Goal: Transaction & Acquisition: Purchase product/service

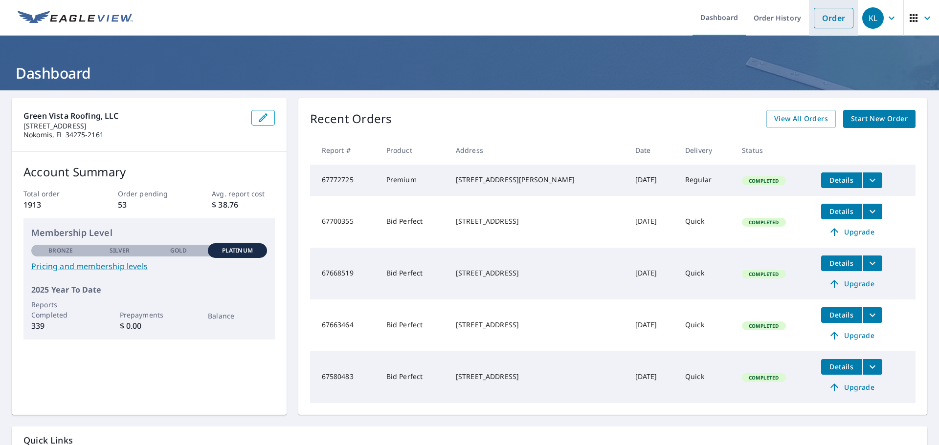
click at [820, 24] on link "Order" at bounding box center [833, 18] width 40 height 21
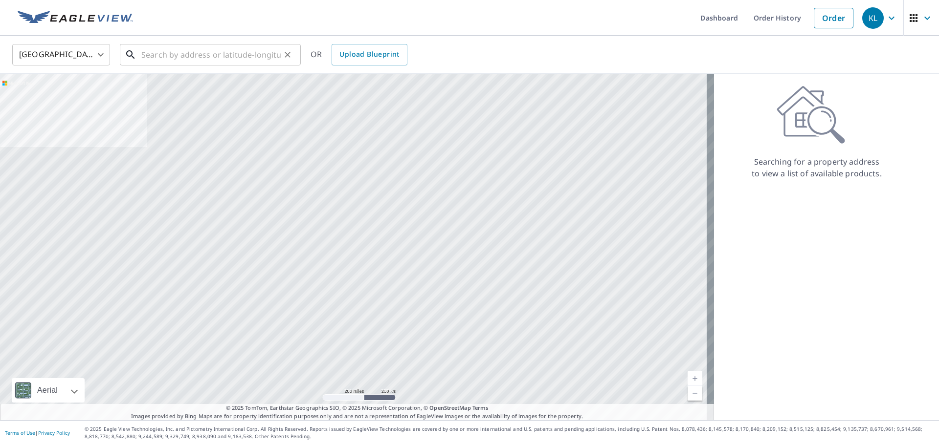
click at [175, 56] on input "text" at bounding box center [210, 54] width 139 height 27
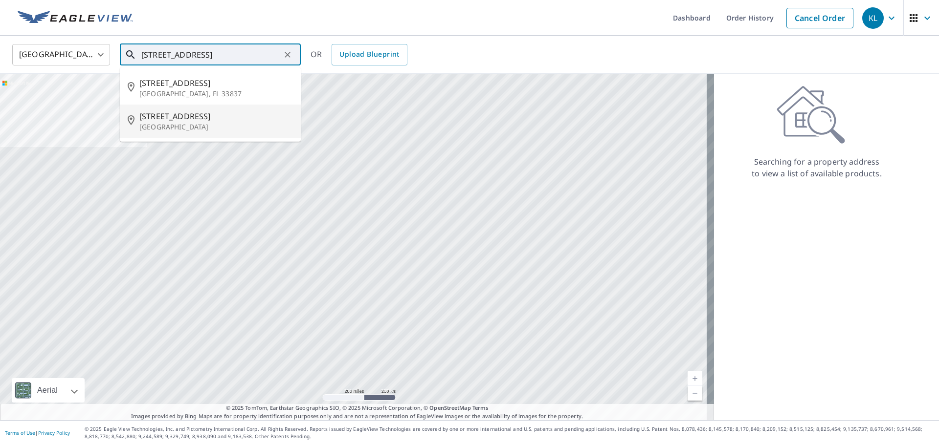
click at [227, 124] on p "[GEOGRAPHIC_DATA]" at bounding box center [215, 127] width 153 height 10
type input "[STREET_ADDRESS]"
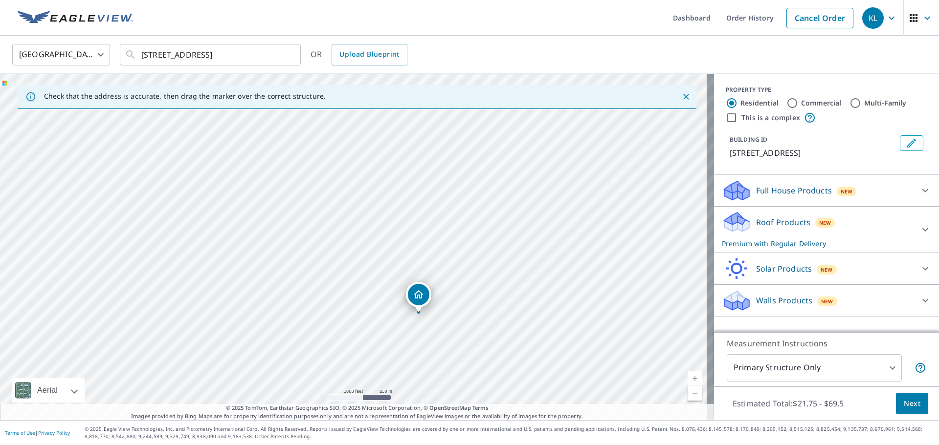
click at [763, 215] on div "Roof Products New Premium with Regular Delivery" at bounding box center [817, 230] width 192 height 38
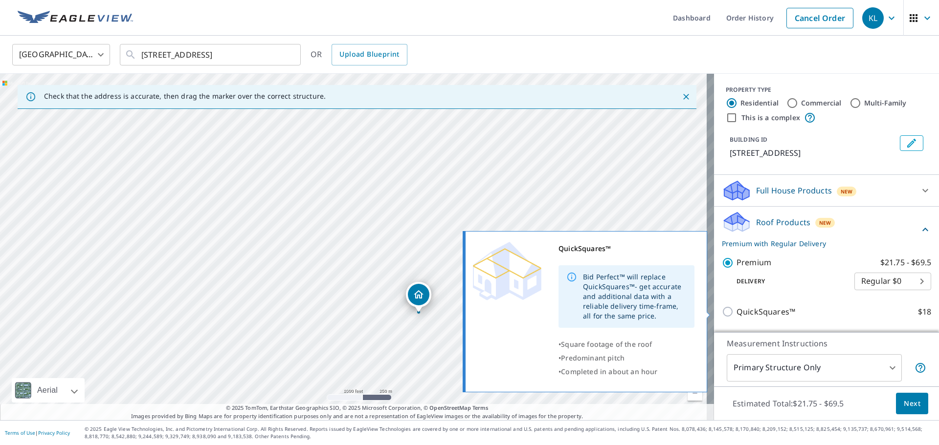
click at [767, 307] on p "QuickSquares™" at bounding box center [765, 312] width 59 height 12
click at [736, 307] on input "QuickSquares™ $18" at bounding box center [728, 312] width 15 height 12
checkbox input "true"
type input "1"
checkbox input "false"
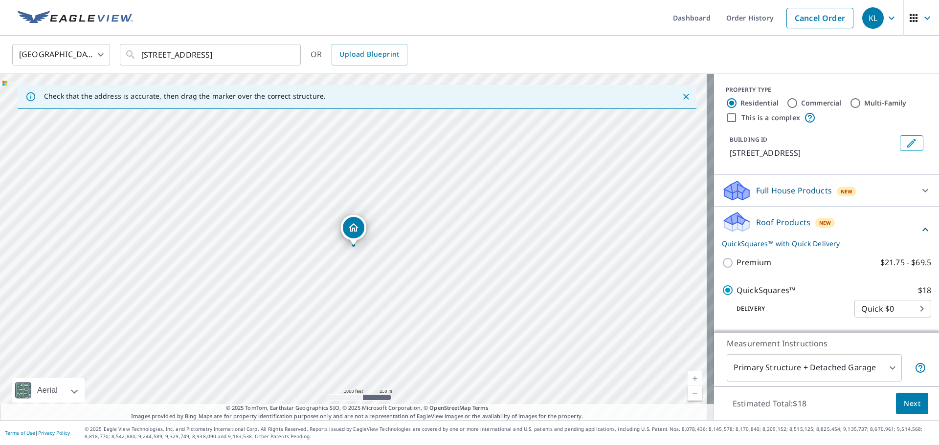
click at [904, 405] on span "Next" at bounding box center [911, 404] width 17 height 12
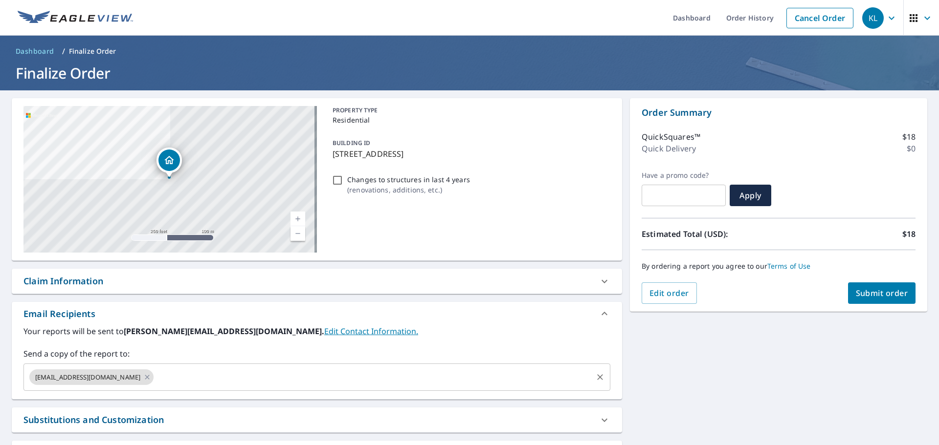
click at [196, 376] on input "text" at bounding box center [373, 377] width 436 height 19
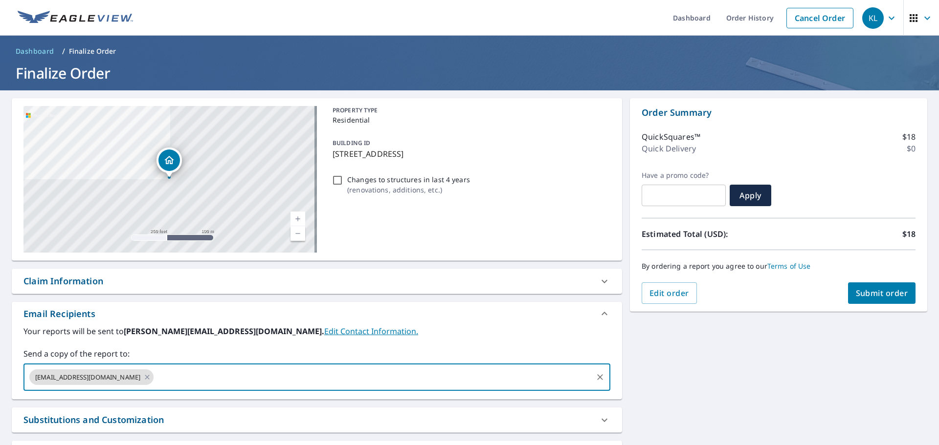
paste input "[PERSON_NAME][EMAIL_ADDRESS][DOMAIN_NAME]"
type input "[PERSON_NAME][EMAIL_ADDRESS][DOMAIN_NAME]"
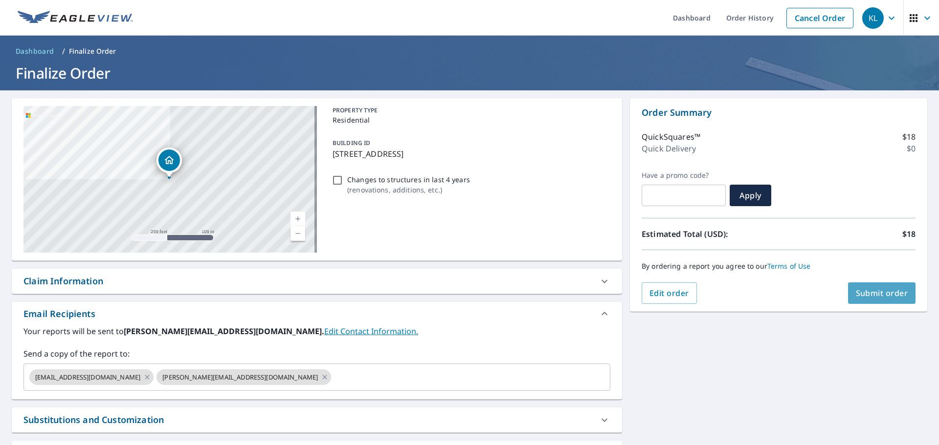
click at [879, 297] on span "Submit order" at bounding box center [881, 293] width 52 height 11
checkbox input "true"
